Goal: Entertainment & Leisure: Consume media (video, audio)

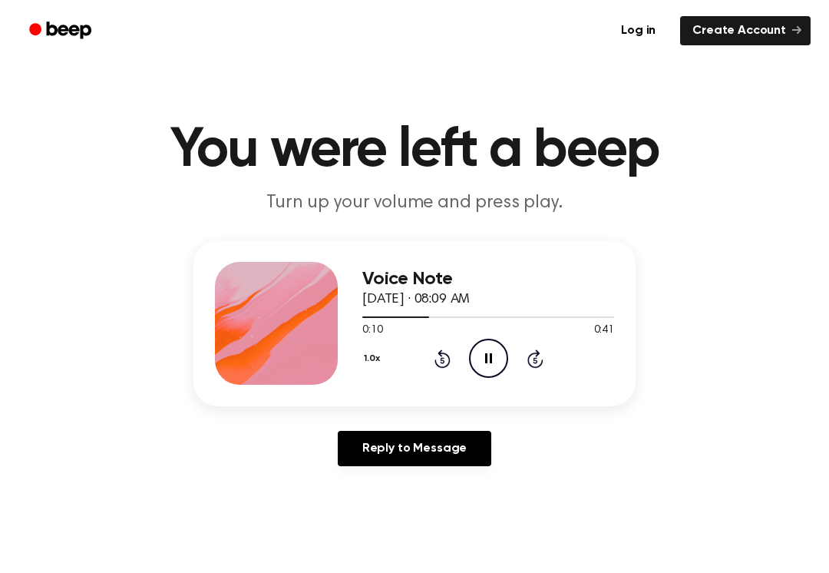
click at [482, 352] on icon "Pause Audio" at bounding box center [488, 358] width 39 height 39
click at [445, 353] on icon at bounding box center [443, 358] width 16 height 18
click at [444, 352] on icon at bounding box center [443, 358] width 16 height 18
click at [438, 362] on icon "Rewind 5 seconds" at bounding box center [442, 359] width 17 height 20
click at [497, 339] on icon "Play Audio" at bounding box center [488, 358] width 39 height 39
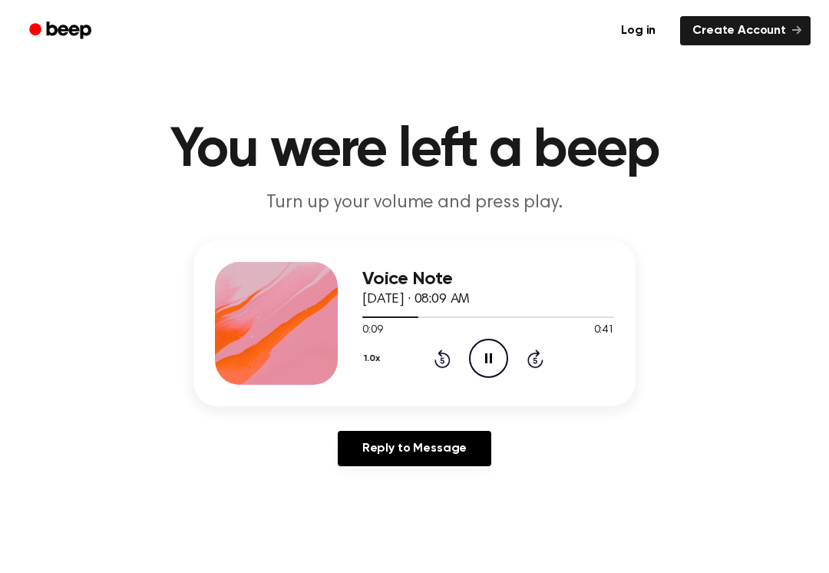
click at [489, 354] on icon "Pause Audio" at bounding box center [488, 358] width 39 height 39
click at [483, 349] on icon "Play Audio" at bounding box center [488, 358] width 39 height 39
click at [481, 335] on div "0:20 0:41" at bounding box center [488, 330] width 252 height 16
click at [480, 335] on div "0:20 0:41" at bounding box center [488, 330] width 252 height 16
click at [479, 339] on icon "Pause Audio" at bounding box center [488, 358] width 39 height 39
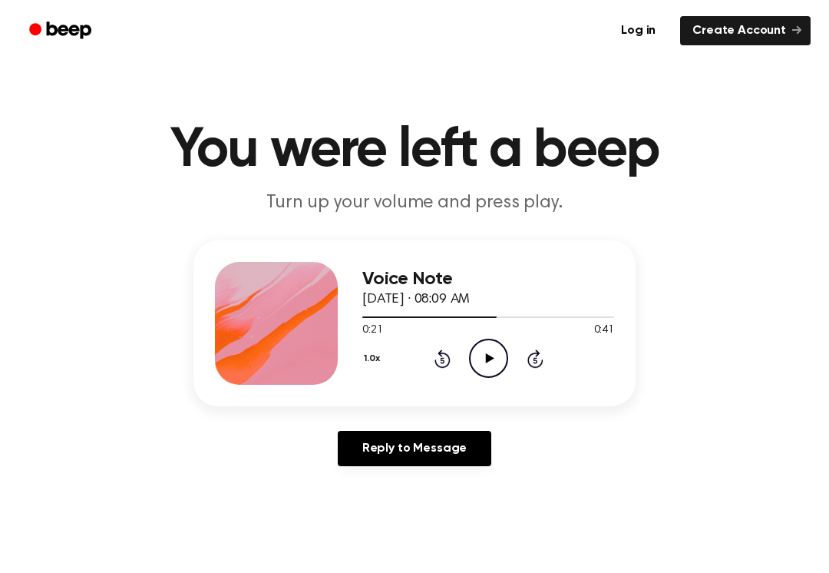
click at [479, 339] on icon "Play Audio" at bounding box center [488, 358] width 39 height 39
click at [475, 349] on icon "Pause Audio" at bounding box center [488, 358] width 39 height 39
click at [481, 343] on icon "Play Audio" at bounding box center [488, 358] width 39 height 39
click at [477, 349] on icon "Pause Audio" at bounding box center [488, 358] width 39 height 39
click at [487, 348] on icon "Play Audio" at bounding box center [488, 358] width 39 height 39
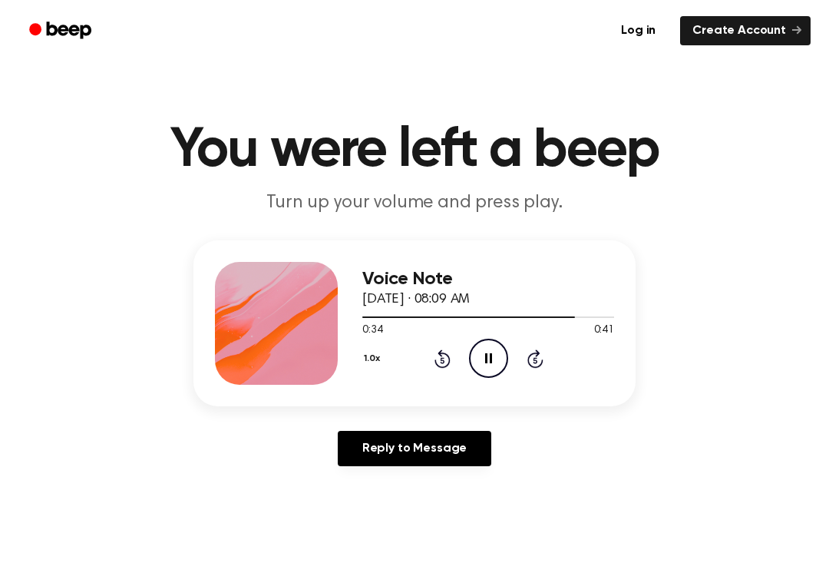
click at [487, 350] on icon "Pause Audio" at bounding box center [488, 358] width 39 height 39
click at [508, 314] on div at bounding box center [488, 316] width 252 height 12
click at [492, 358] on icon at bounding box center [489, 358] width 8 height 10
click at [496, 353] on icon "Pause Audio" at bounding box center [488, 358] width 39 height 39
click at [500, 312] on div at bounding box center [488, 316] width 252 height 12
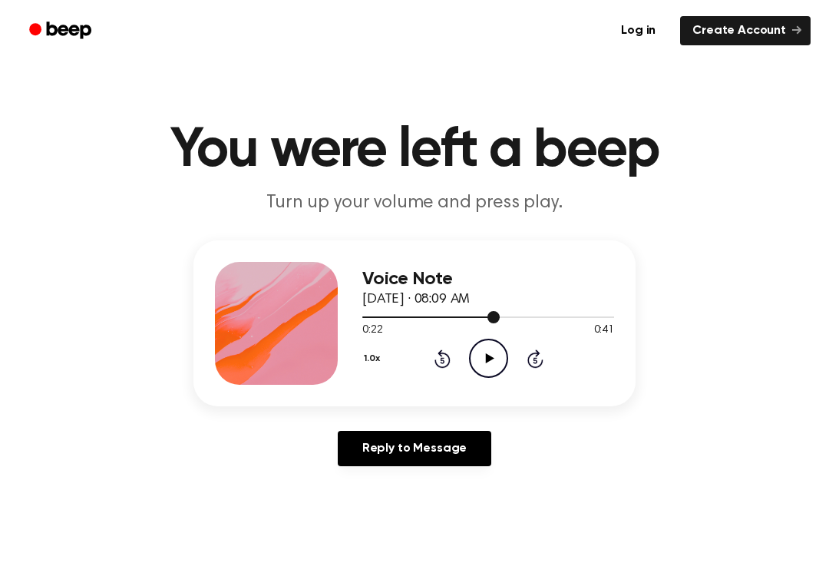
click at [460, 316] on div at bounding box center [488, 316] width 252 height 12
click at [495, 354] on icon "Play Audio" at bounding box center [488, 358] width 39 height 39
click at [484, 350] on icon "Pause Audio" at bounding box center [488, 358] width 39 height 39
click at [460, 319] on div at bounding box center [488, 316] width 252 height 12
click at [492, 349] on icon "Play Audio" at bounding box center [488, 358] width 39 height 39
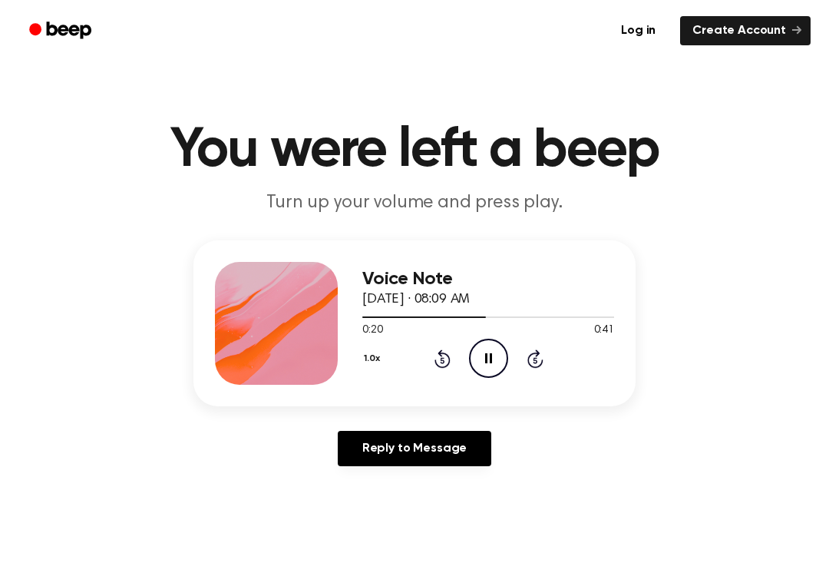
click at [487, 342] on icon "Pause Audio" at bounding box center [488, 358] width 39 height 39
click at [494, 361] on icon "Play Audio" at bounding box center [488, 358] width 39 height 39
click at [482, 345] on icon "Pause Audio" at bounding box center [488, 358] width 39 height 39
click at [521, 315] on div at bounding box center [488, 316] width 252 height 12
click at [511, 345] on div "1.0x Rewind 5 seconds Play Audio Skip 5 seconds" at bounding box center [488, 358] width 252 height 39
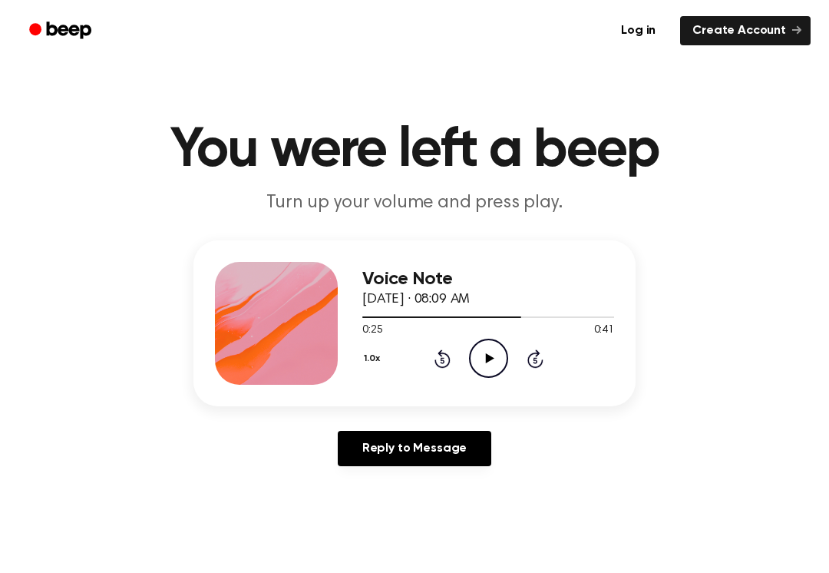
click at [473, 349] on icon "Play Audio" at bounding box center [488, 358] width 39 height 39
click at [486, 352] on icon "Pause Audio" at bounding box center [488, 358] width 39 height 39
click at [487, 349] on icon "Play Audio" at bounding box center [488, 358] width 39 height 39
click at [564, 316] on span at bounding box center [567, 317] width 12 height 12
click at [524, 320] on div at bounding box center [488, 316] width 252 height 12
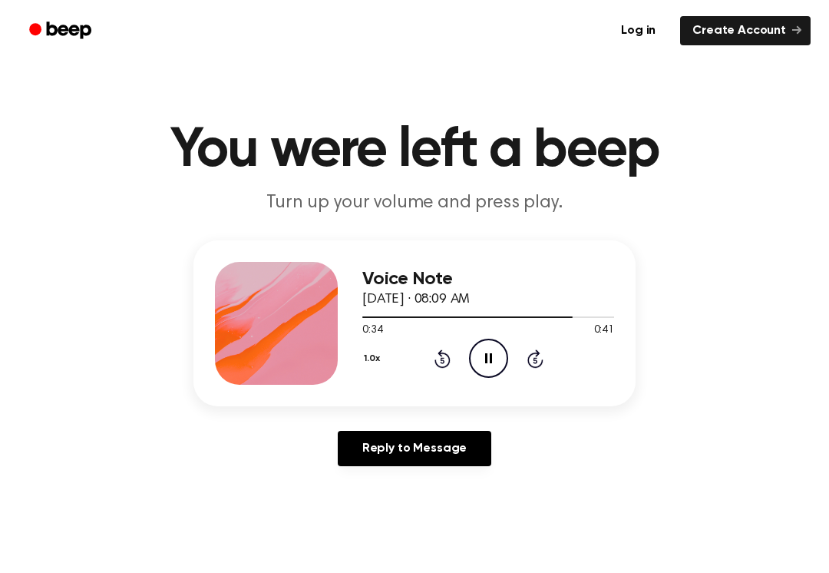
click at [504, 343] on icon "Pause Audio" at bounding box center [488, 358] width 39 height 39
click at [488, 310] on div at bounding box center [488, 316] width 252 height 12
click at [486, 349] on icon "Play Audio" at bounding box center [488, 358] width 39 height 39
click at [501, 368] on icon "Play Audio" at bounding box center [488, 358] width 39 height 39
click at [504, 336] on div "0:00 0:41" at bounding box center [488, 330] width 252 height 16
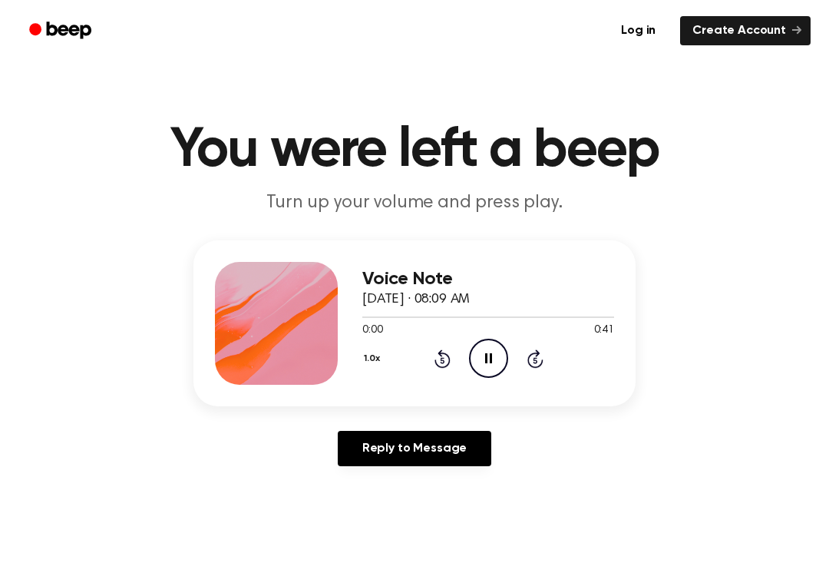
click at [491, 351] on icon "Pause Audio" at bounding box center [488, 358] width 39 height 39
click at [497, 352] on icon "Play Audio" at bounding box center [488, 358] width 39 height 39
click at [527, 364] on icon "Skip 5 seconds" at bounding box center [535, 359] width 17 height 20
click at [530, 368] on icon "Skip 5 seconds" at bounding box center [535, 359] width 17 height 20
click at [535, 372] on div "1.0x Rewind 5 seconds Pause Audio Skip 5 seconds" at bounding box center [488, 358] width 252 height 39
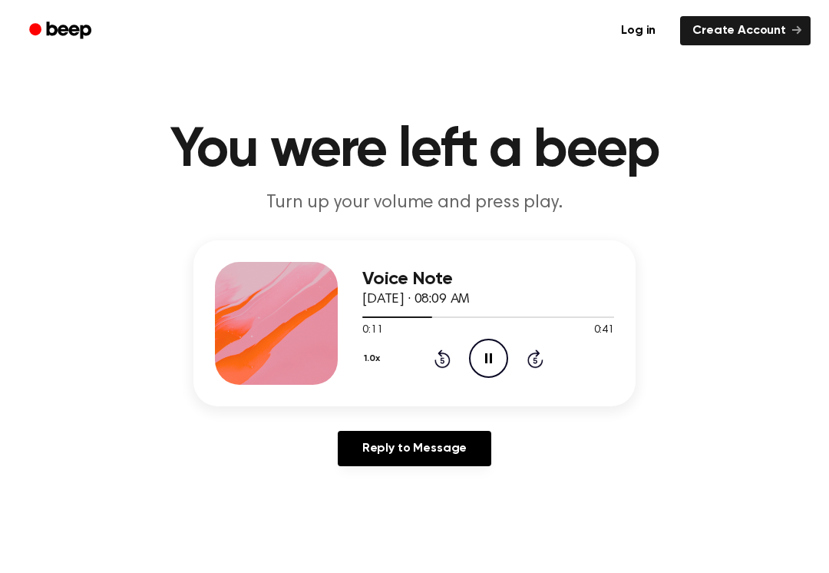
click at [543, 359] on icon "Skip 5 seconds" at bounding box center [535, 359] width 17 height 20
click at [542, 363] on icon at bounding box center [535, 358] width 16 height 18
click at [504, 346] on icon "Pause Audio" at bounding box center [488, 358] width 39 height 39
click at [558, 304] on div "Voice Note September 25, 2025 · 08:09 AM" at bounding box center [488, 289] width 252 height 41
click at [533, 312] on div at bounding box center [488, 316] width 252 height 12
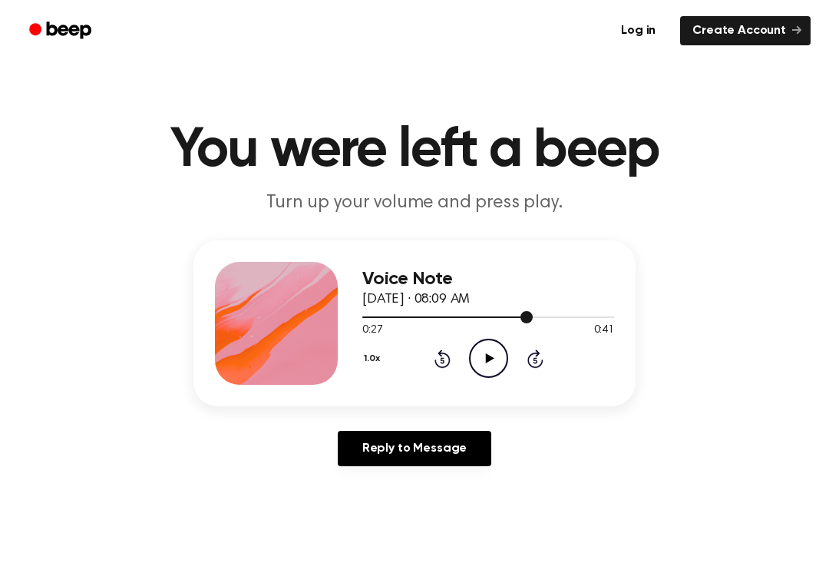
click at [494, 341] on circle at bounding box center [489, 358] width 38 height 38
click at [480, 357] on icon "Pause Audio" at bounding box center [488, 358] width 39 height 39
click at [507, 348] on icon "Play Audio" at bounding box center [488, 358] width 39 height 39
click at [488, 358] on icon "Pause Audio" at bounding box center [488, 358] width 39 height 39
click at [498, 341] on icon "Play Audio" at bounding box center [488, 358] width 39 height 39
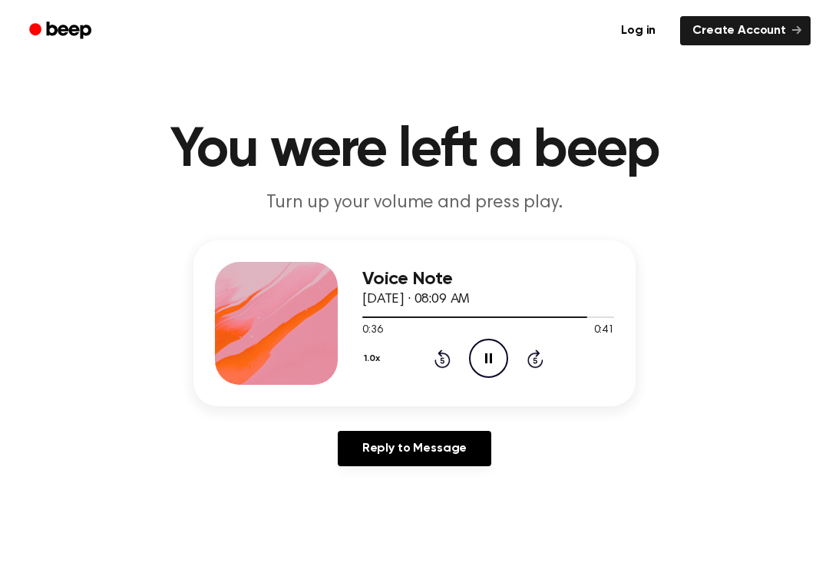
click at [497, 351] on icon "Pause Audio" at bounding box center [488, 358] width 39 height 39
click at [486, 359] on icon at bounding box center [489, 358] width 8 height 10
click at [588, 314] on div at bounding box center [488, 316] width 252 height 12
click at [587, 313] on div at bounding box center [488, 316] width 252 height 12
click at [555, 312] on div at bounding box center [488, 316] width 252 height 12
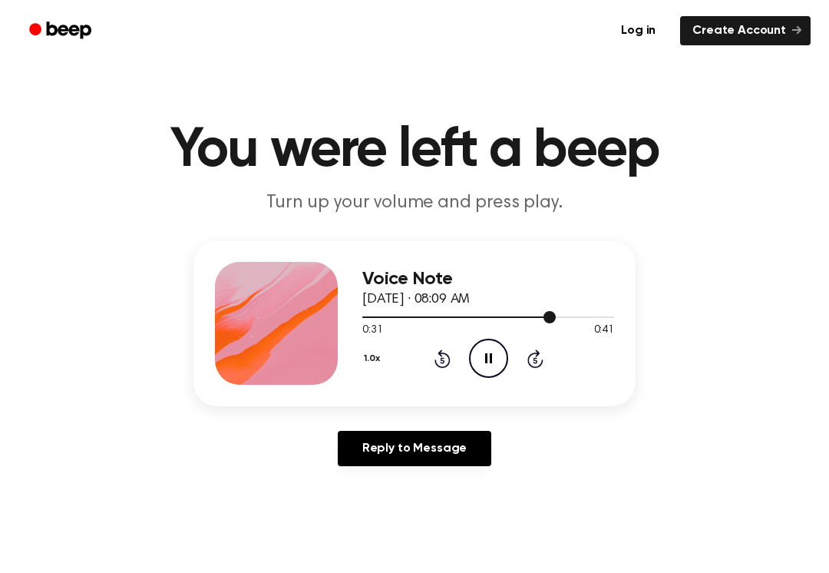
click at [554, 312] on span at bounding box center [550, 317] width 12 height 12
click at [488, 355] on icon "Play Audio" at bounding box center [488, 358] width 39 height 39
